Goal: Transaction & Acquisition: Register for event/course

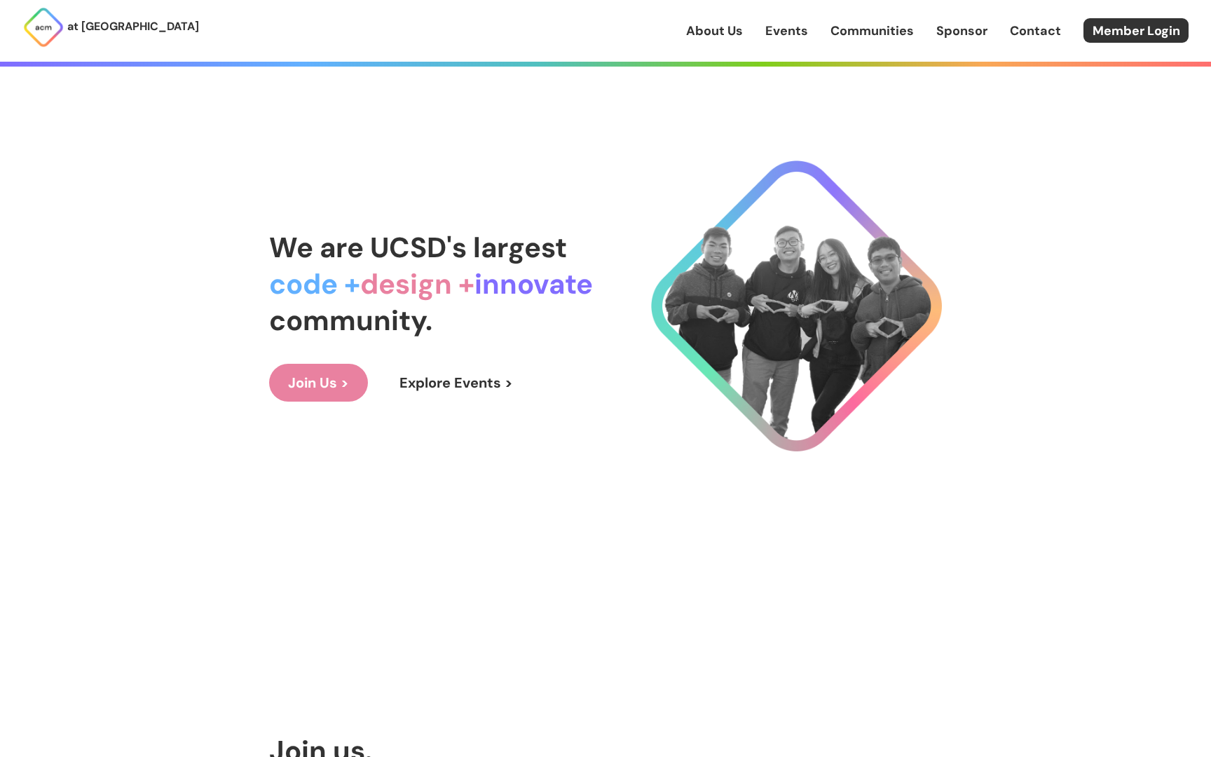
scroll to position [149, 0]
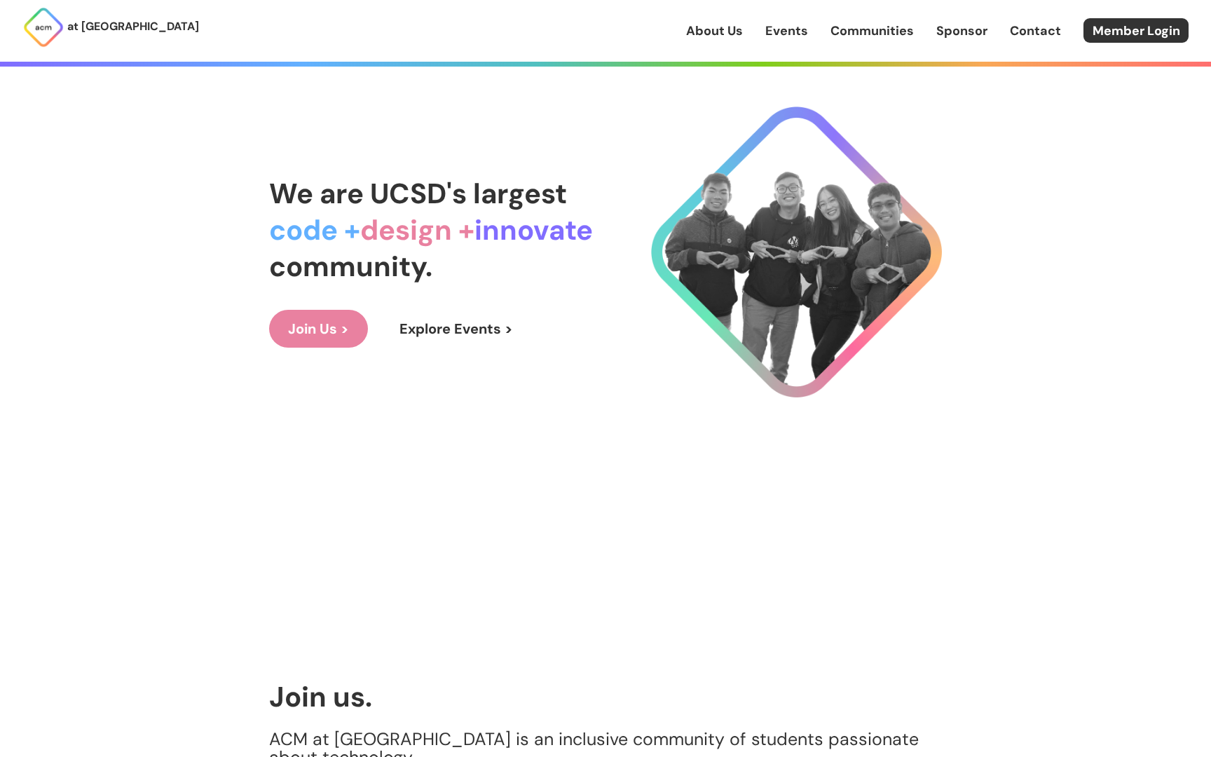
click at [324, 319] on link "Join Us >" at bounding box center [318, 329] width 99 height 38
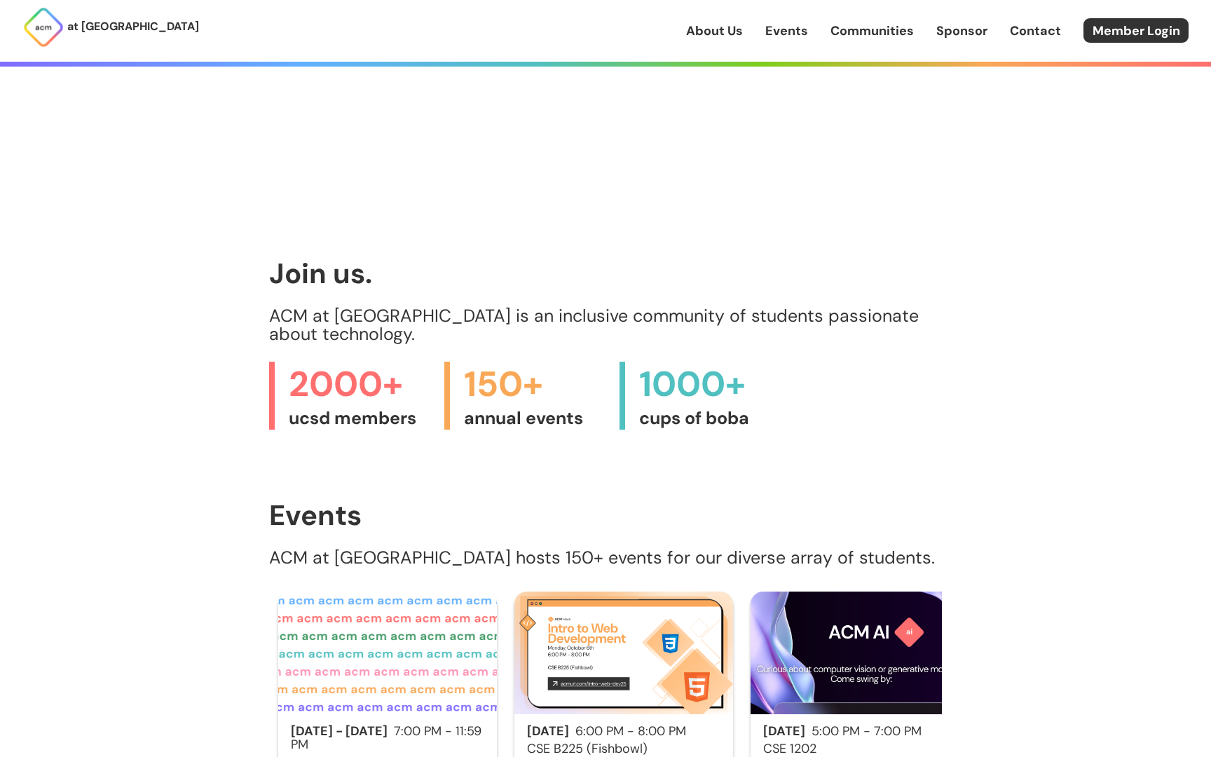
scroll to position [0, 0]
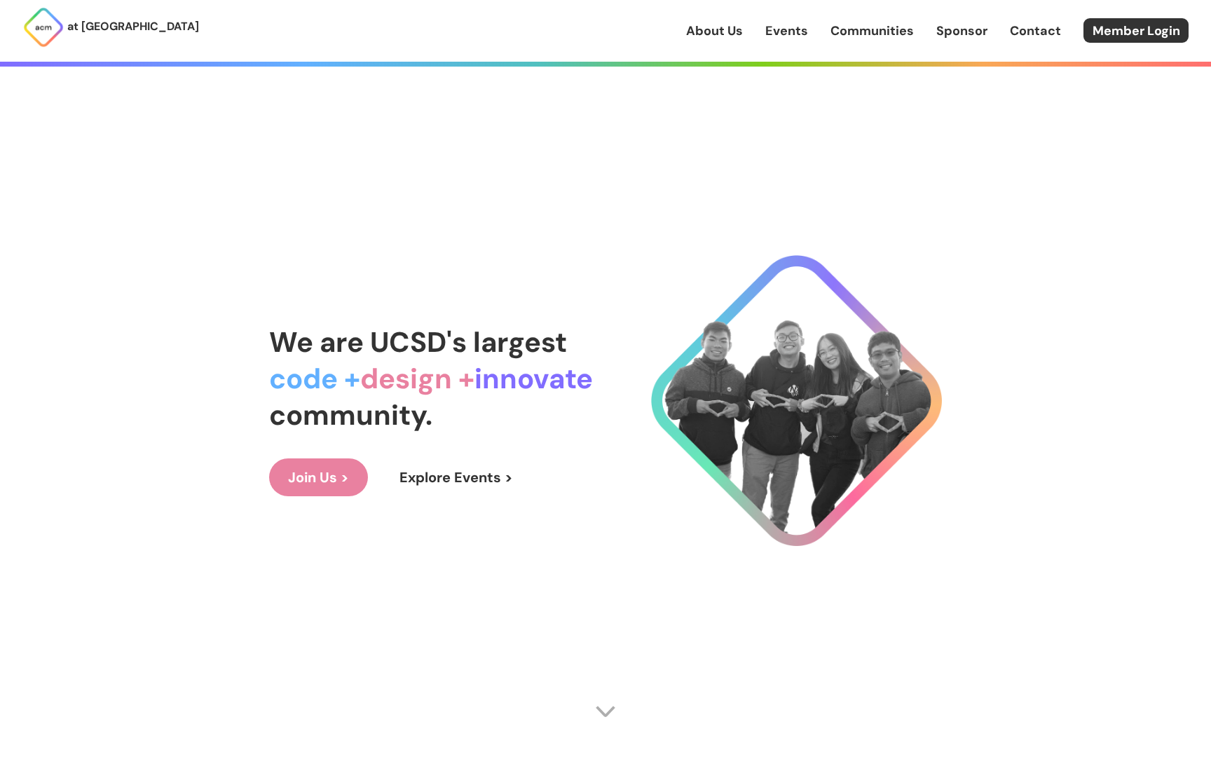
click at [50, 34] on img at bounding box center [43, 27] width 42 height 42
click at [853, 35] on link "Communities" at bounding box center [871, 31] width 83 height 18
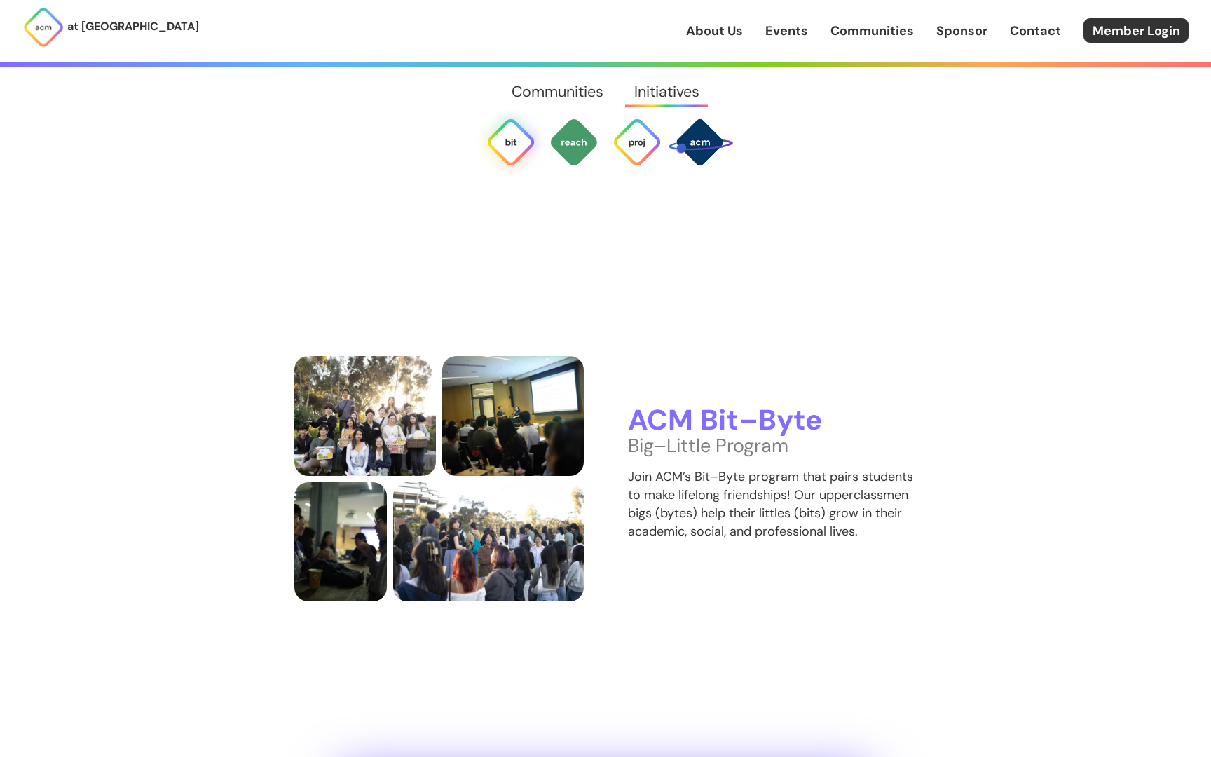
scroll to position [3406, 0]
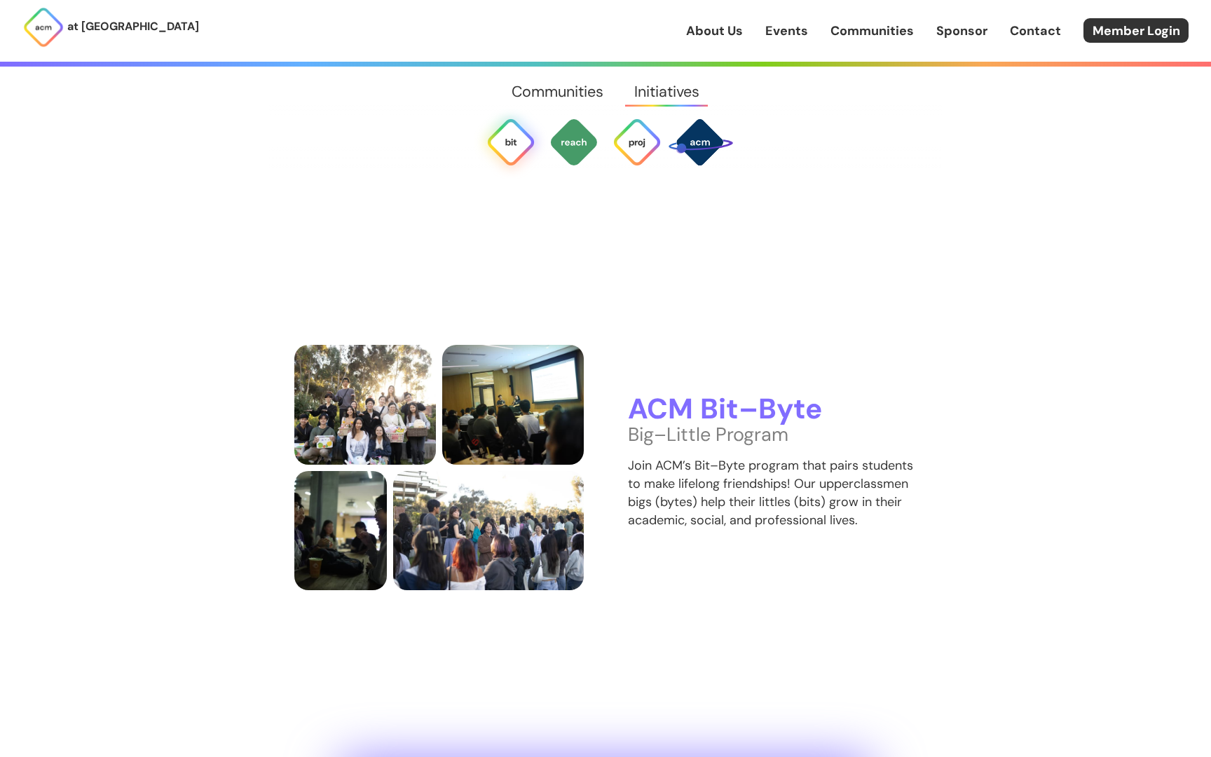
click at [786, 42] on div "About Us Events Communities Sponsor Contact Member Login" at bounding box center [948, 30] width 525 height 25
click at [787, 35] on link "Events" at bounding box center [786, 31] width 43 height 18
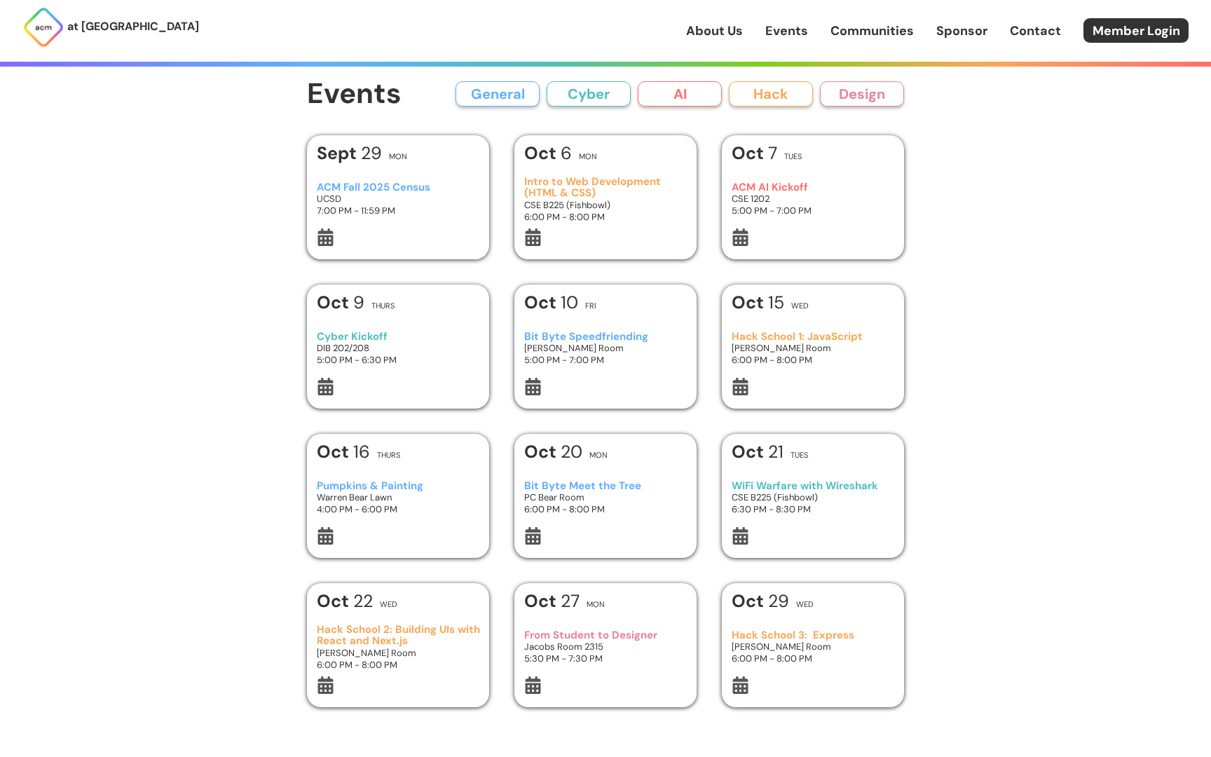
click at [743, 376] on div "[GEOGRAPHIC_DATA] 1: JavaScript [PERSON_NAME][GEOGRAPHIC_DATA] 6:00 PM - 8:00 PM" at bounding box center [813, 348] width 163 height 59
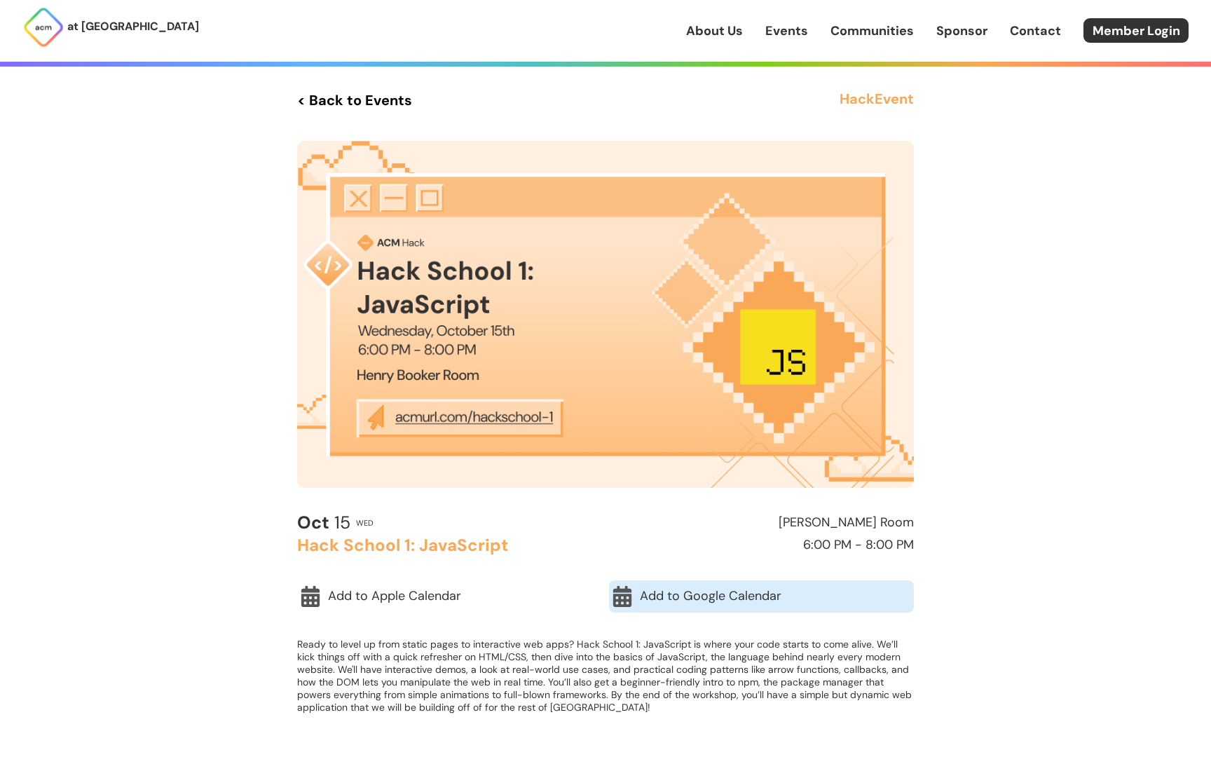
click at [665, 606] on link "Add to Google Calendar" at bounding box center [761, 596] width 305 height 32
click at [881, 39] on link "Communities" at bounding box center [871, 31] width 83 height 18
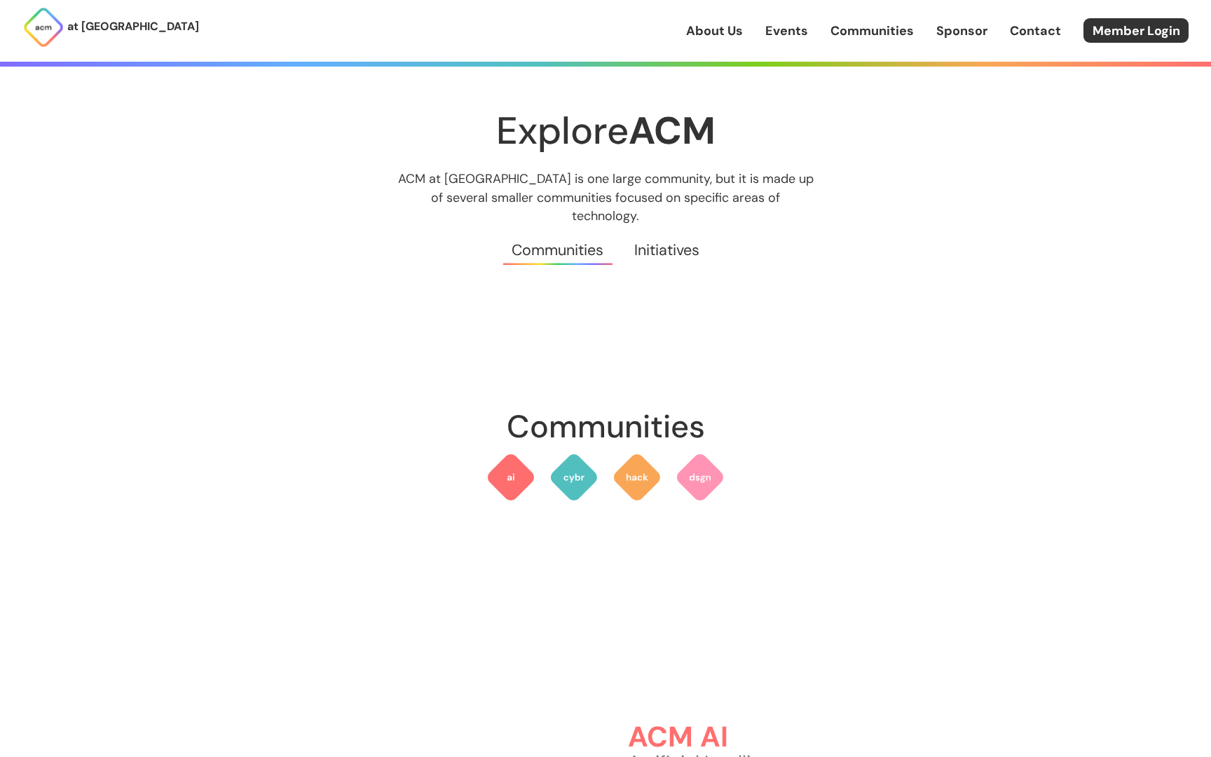
click at [950, 37] on link "Sponsor" at bounding box center [961, 31] width 51 height 18
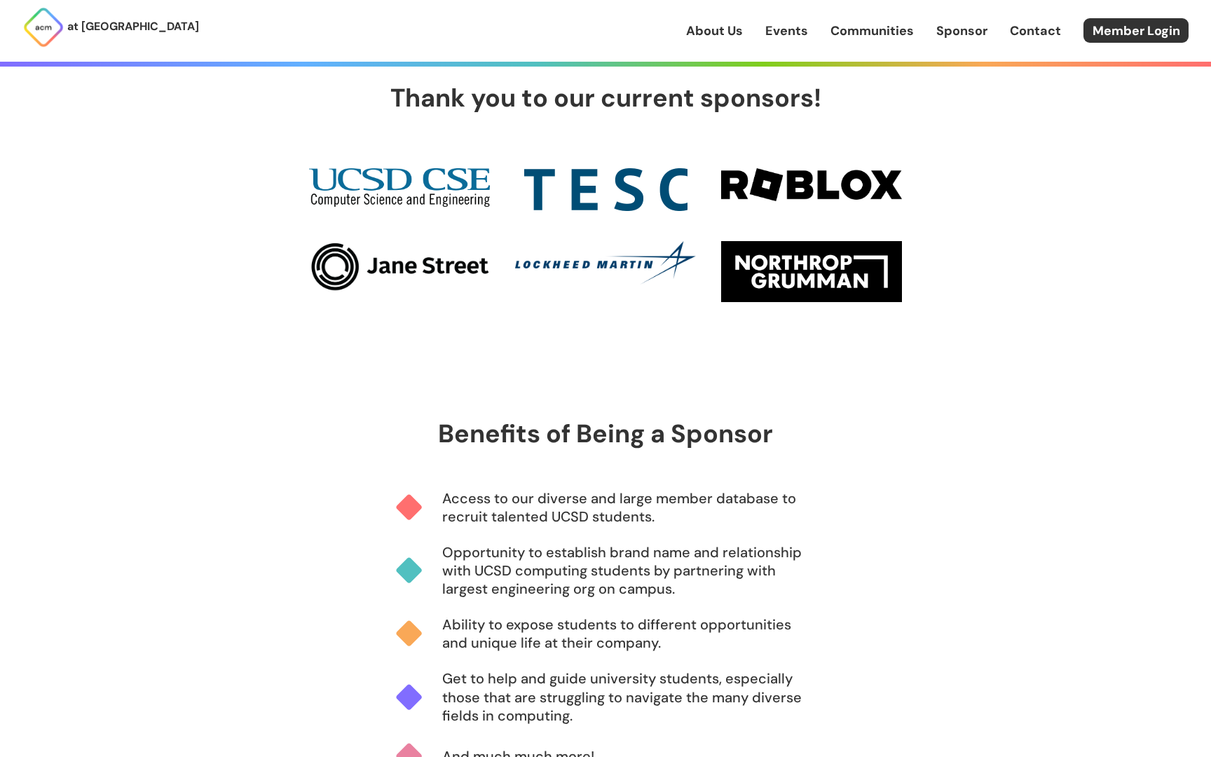
scroll to position [664, 0]
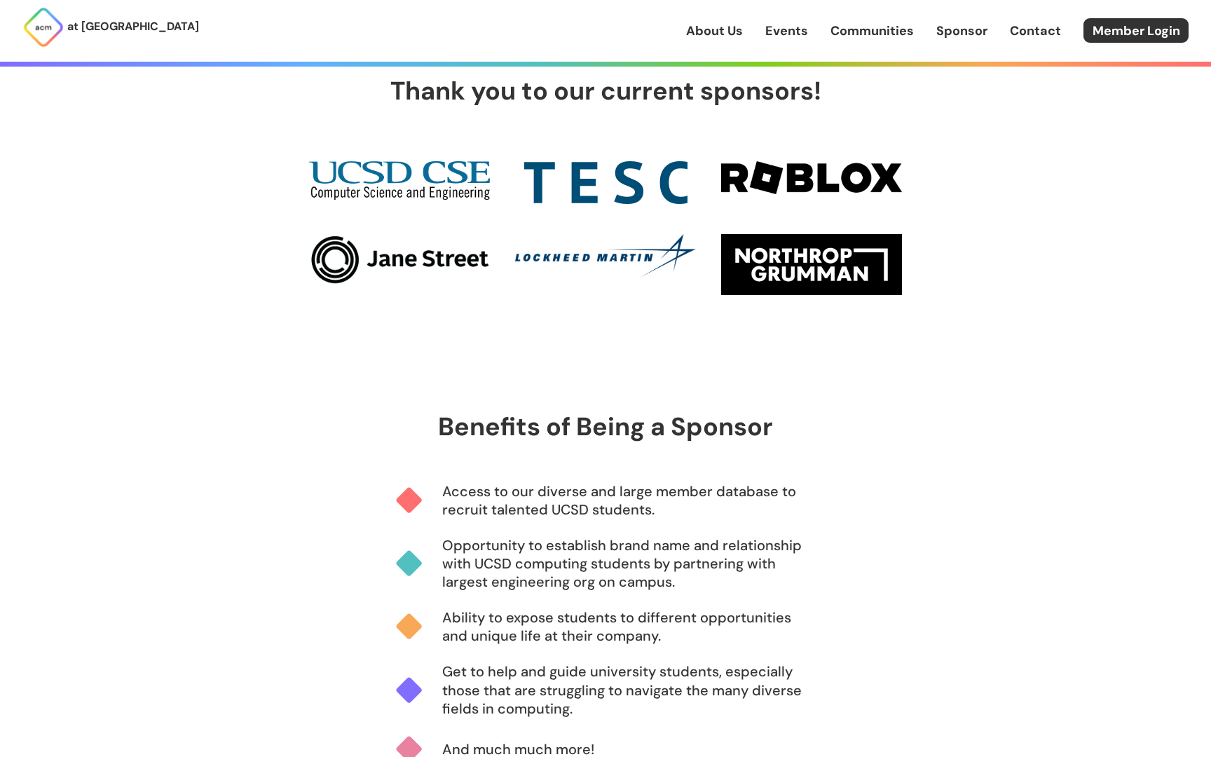
click at [976, 192] on div "at [GEOGRAPHIC_DATA] About Us Events Communities Sponsor Contact Member Login A…" at bounding box center [605, 388] width 1211 height 2104
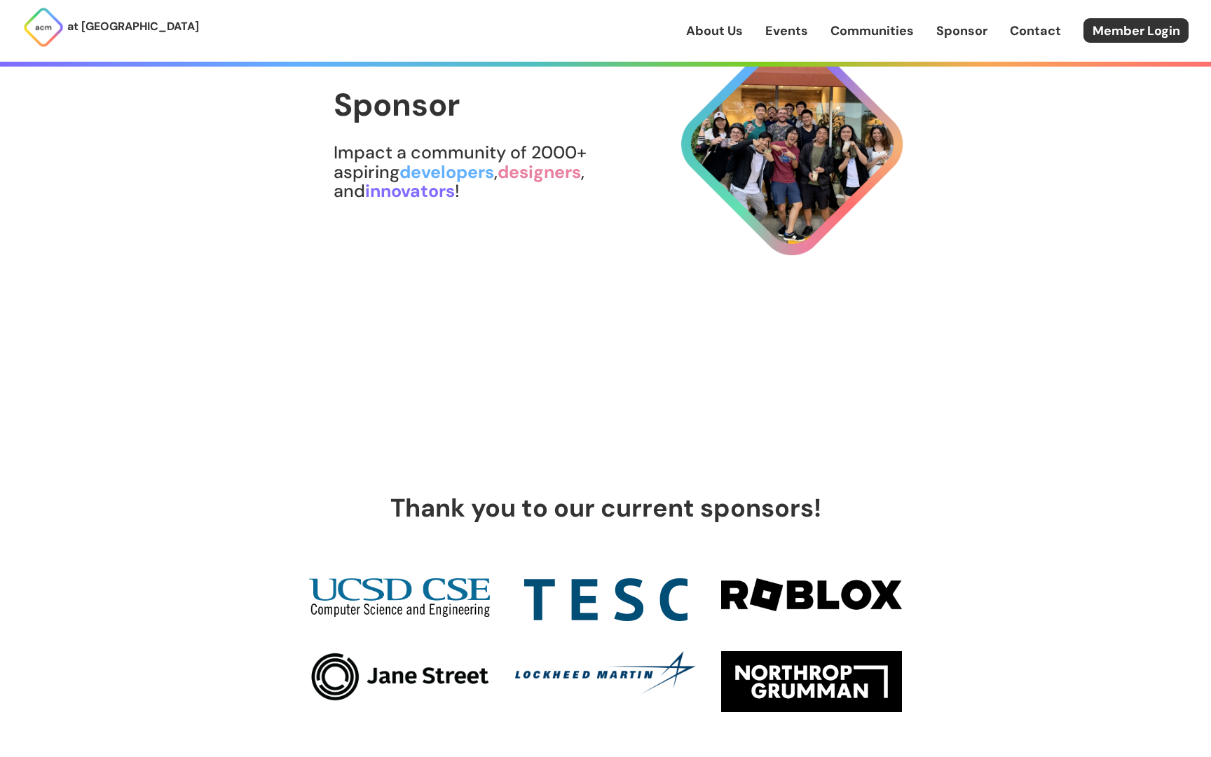
scroll to position [0, 0]
